Goal: Transaction & Acquisition: Purchase product/service

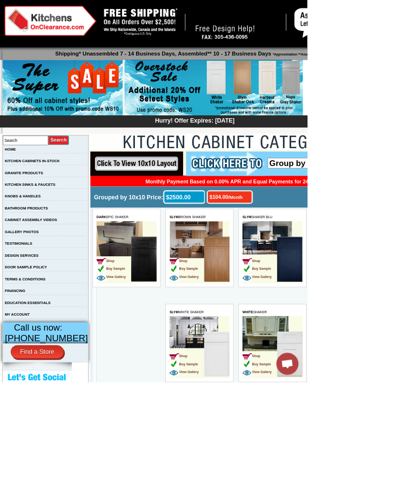
click at [55, 182] on input "Search" at bounding box center [33, 184] width 59 height 13
type input "Oak"
click at [88, 183] on input "image" at bounding box center [77, 183] width 28 height 13
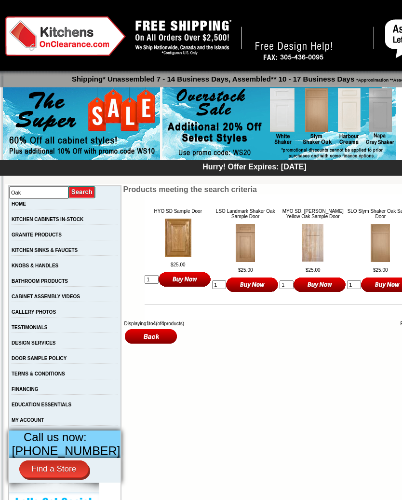
scroll to position [12, 0]
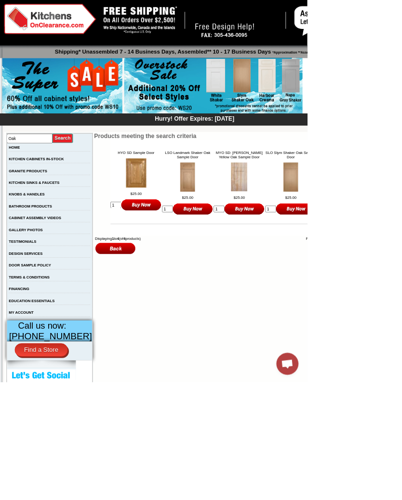
click at [60, 180] on input "Oak" at bounding box center [38, 181] width 59 height 13
type input "Oak cabinet"
click at [88, 180] on input "image" at bounding box center [83, 181] width 28 height 13
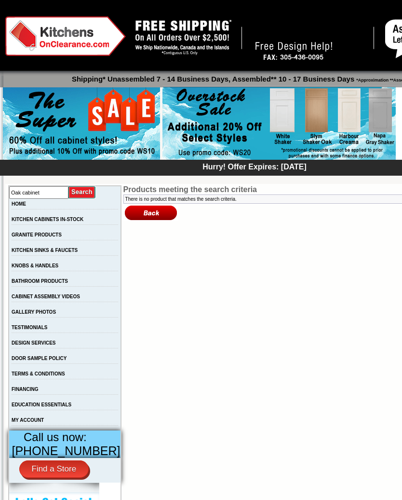
scroll to position [12, 0]
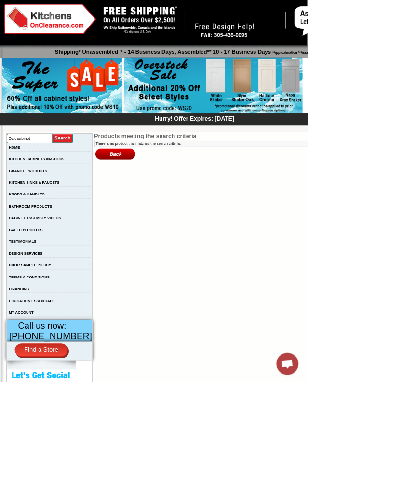
click at [78, 210] on link "KITCHEN CABINETS IN-STOCK" at bounding box center [48, 207] width 72 height 5
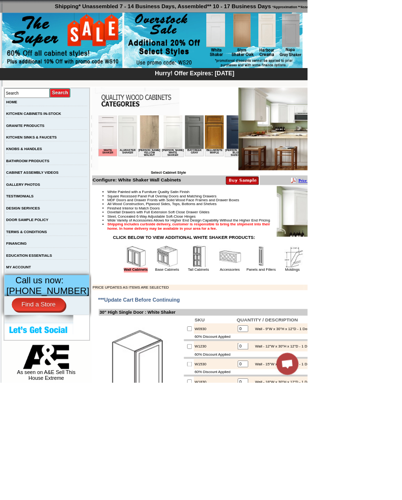
scroll to position [71, 0]
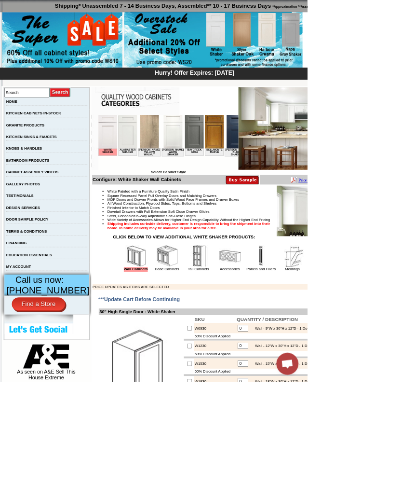
click at [207, 349] on img at bounding box center [219, 334] width 29 height 29
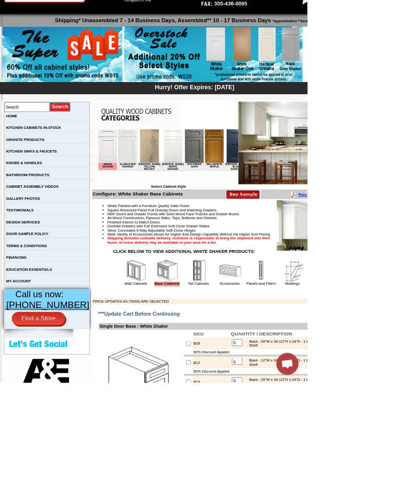
scroll to position [50, 0]
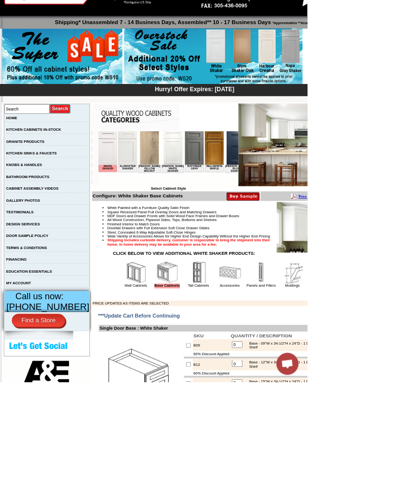
click at [245, 157] on img at bounding box center [250, 153] width 25 height 44
click at [245, 155] on img at bounding box center [250, 153] width 25 height 44
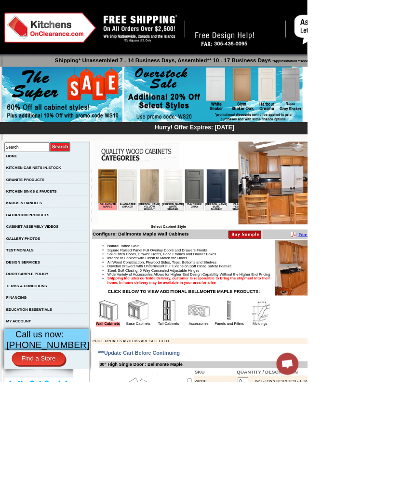
click at [235, 421] on img at bounding box center [220, 406] width 29 height 29
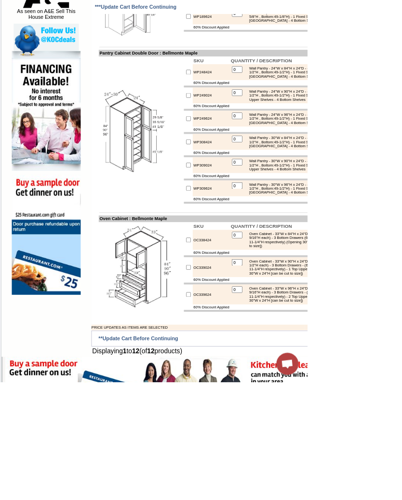
scroll to position [543, 0]
